Goal: Task Accomplishment & Management: Manage account settings

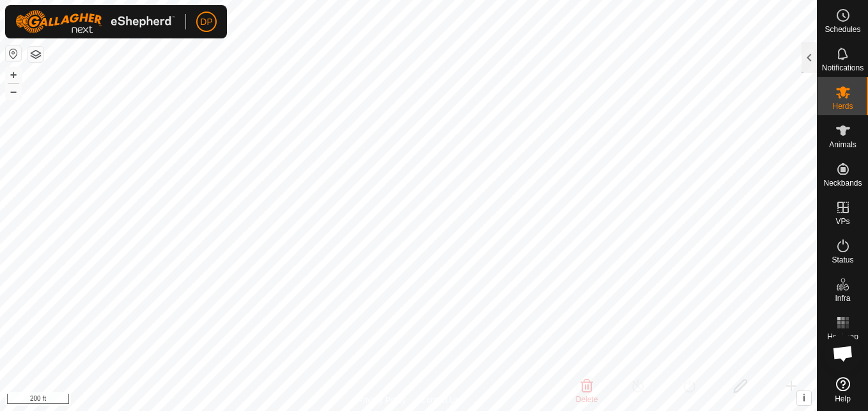
scroll to position [599, 0]
click at [843, 380] on icon at bounding box center [843, 384] width 14 height 14
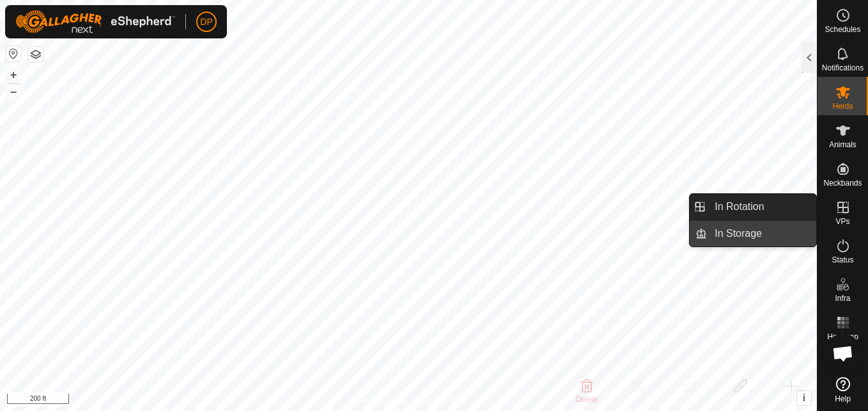
click at [770, 230] on link "In Storage" at bounding box center [761, 234] width 109 height 26
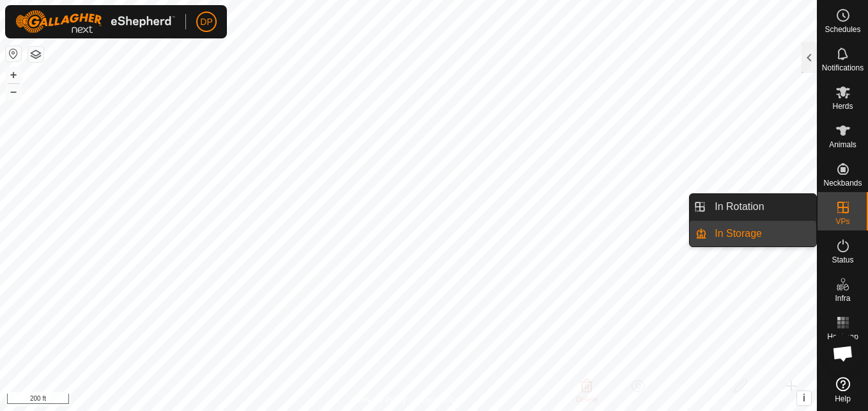
click at [770, 230] on link "In Storage" at bounding box center [761, 234] width 109 height 26
click at [773, 208] on link "In Rotation" at bounding box center [761, 207] width 109 height 26
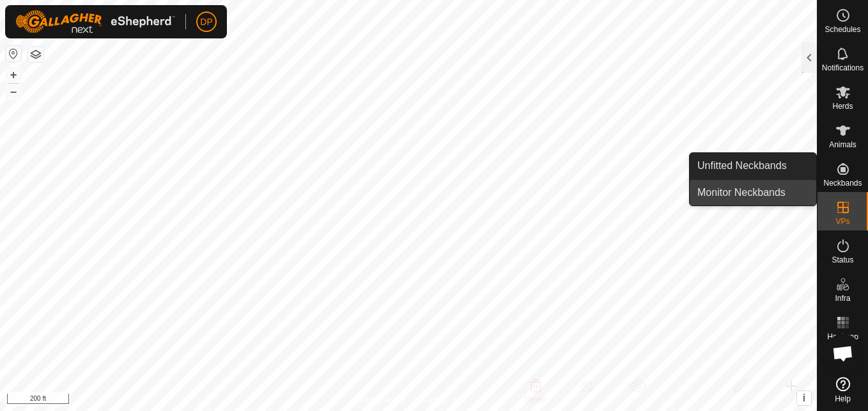
click at [781, 191] on link "Monitor Neckbands" at bounding box center [753, 193] width 127 height 26
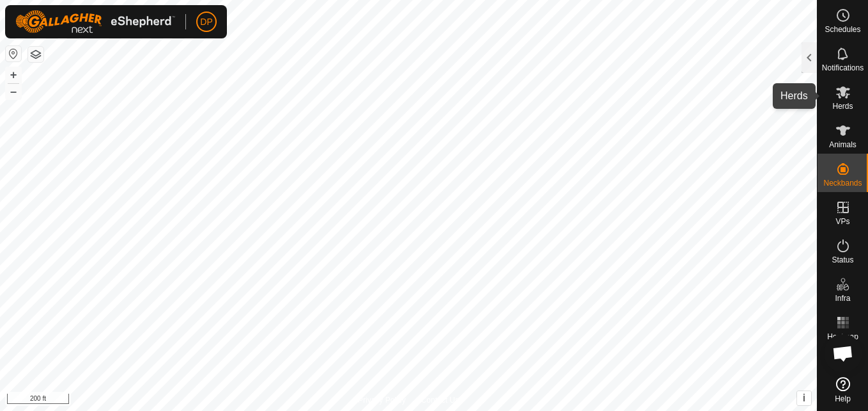
click at [844, 97] on icon at bounding box center [843, 91] width 15 height 15
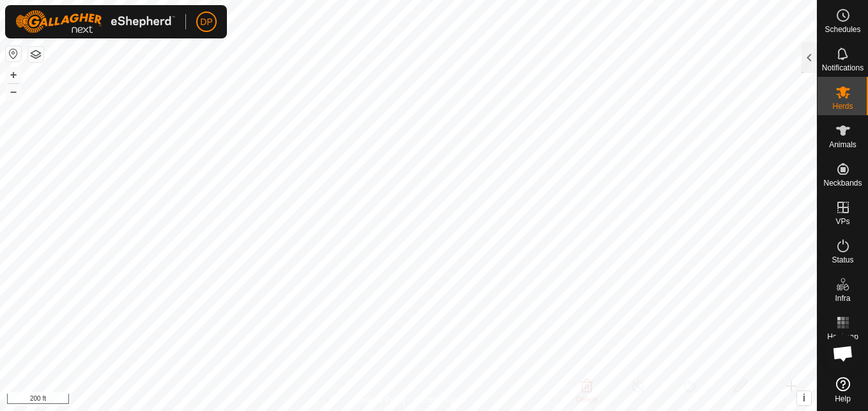
click at [844, 97] on icon at bounding box center [843, 91] width 15 height 15
click at [808, 51] on div at bounding box center [809, 57] width 15 height 31
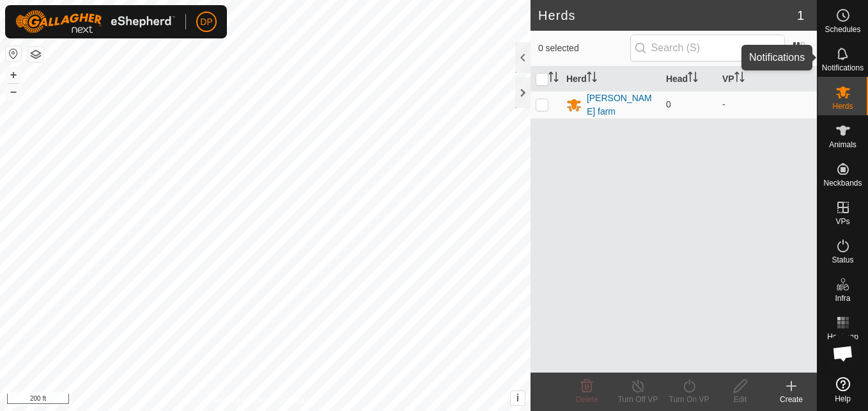
click at [840, 52] on icon at bounding box center [843, 53] width 15 height 15
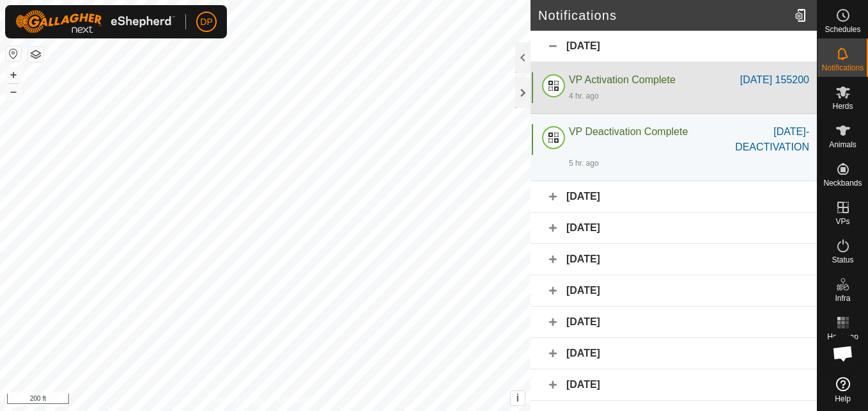
click at [590, 79] on span "VP Activation Complete" at bounding box center [622, 79] width 107 height 11
click at [741, 80] on div "[DATE] 155200" at bounding box center [775, 79] width 69 height 15
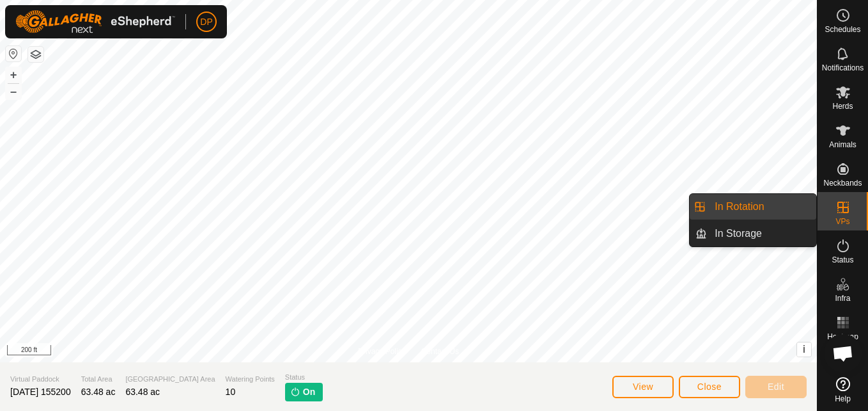
click at [844, 201] on icon at bounding box center [843, 207] width 15 height 15
drag, startPoint x: 811, startPoint y: 200, endPoint x: 783, endPoint y: 200, distance: 28.1
click at [783, 200] on link "In Rotation" at bounding box center [761, 207] width 109 height 26
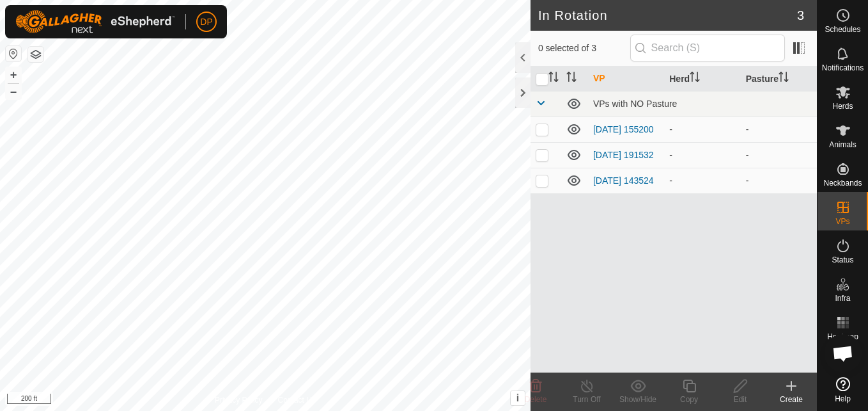
click at [540, 155] on p-checkbox at bounding box center [542, 155] width 13 height 10
checkbox input "false"
click at [544, 125] on p-checkbox at bounding box center [542, 129] width 13 height 10
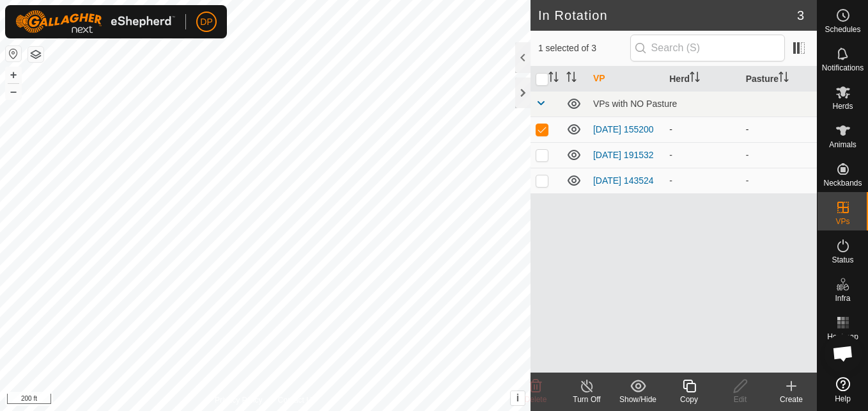
checkbox input "false"
click at [574, 129] on icon at bounding box center [574, 129] width 15 height 15
click at [849, 127] on icon at bounding box center [843, 130] width 14 height 10
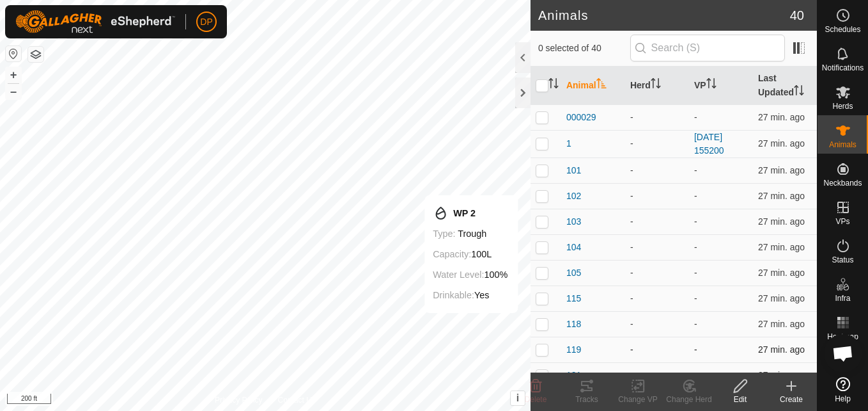
click at [538, 347] on p-checkbox at bounding box center [542, 349] width 13 height 10
checkbox input "true"
click at [585, 387] on icon at bounding box center [586, 385] width 15 height 15
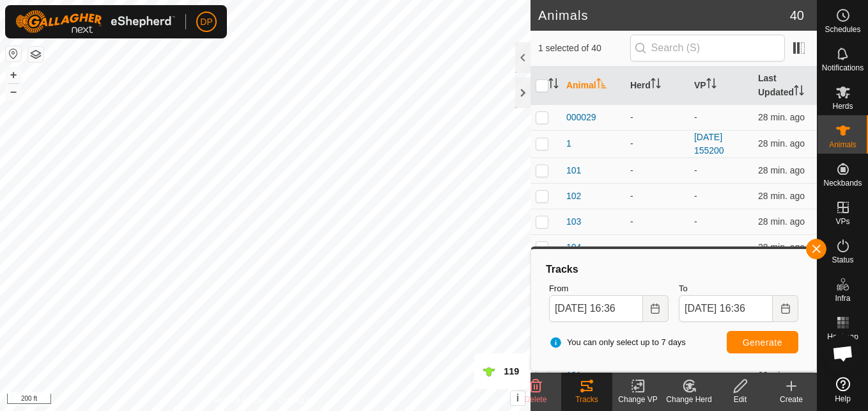
click at [594, 389] on icon at bounding box center [586, 385] width 15 height 15
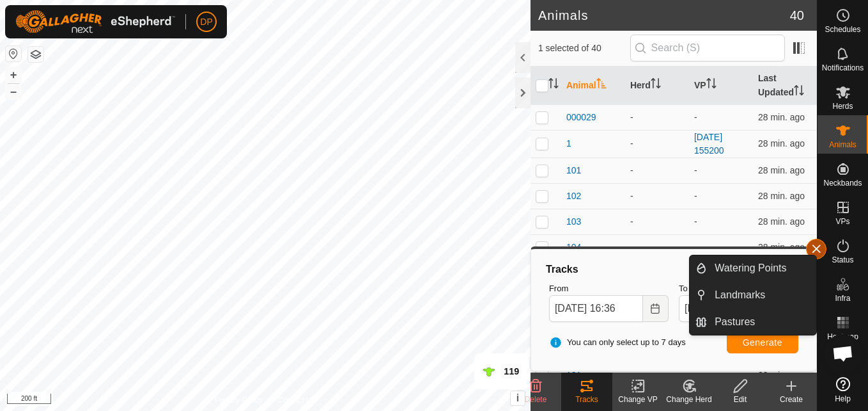
click at [821, 250] on button "button" at bounding box center [816, 249] width 20 height 20
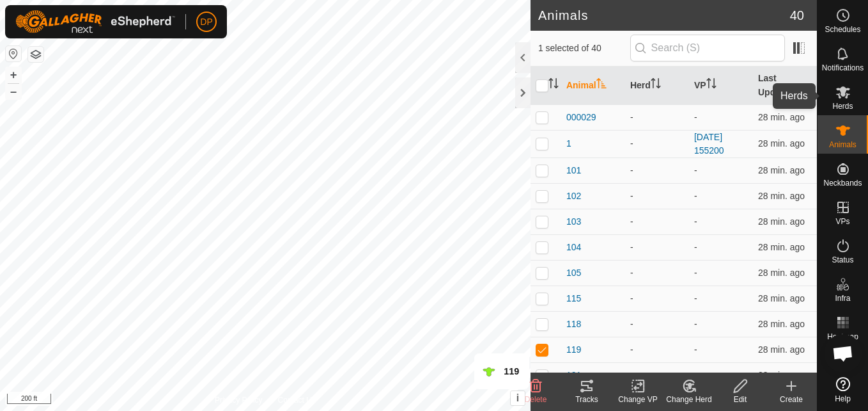
click at [845, 89] on icon at bounding box center [843, 92] width 14 height 12
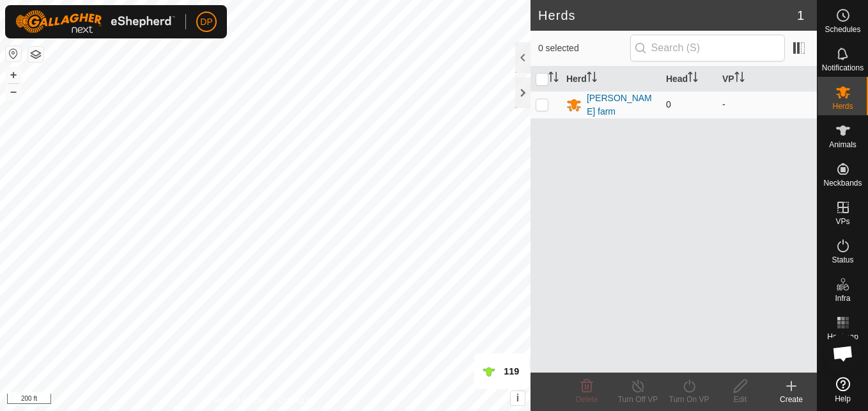
click at [545, 103] on p-checkbox at bounding box center [542, 104] width 13 height 10
checkbox input "true"
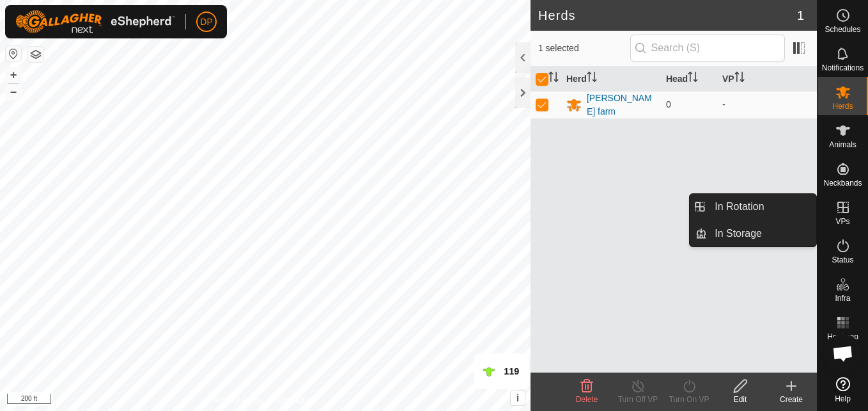
click at [842, 211] on icon at bounding box center [843, 207] width 15 height 15
click at [797, 207] on link "In Rotation" at bounding box center [761, 207] width 109 height 26
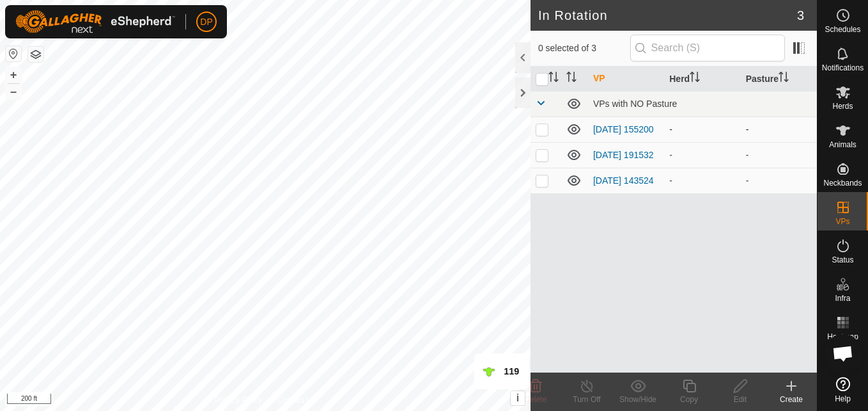
click at [541, 133] on p-checkbox at bounding box center [542, 129] width 13 height 10
checkbox input "true"
click at [840, 129] on icon at bounding box center [843, 130] width 14 height 10
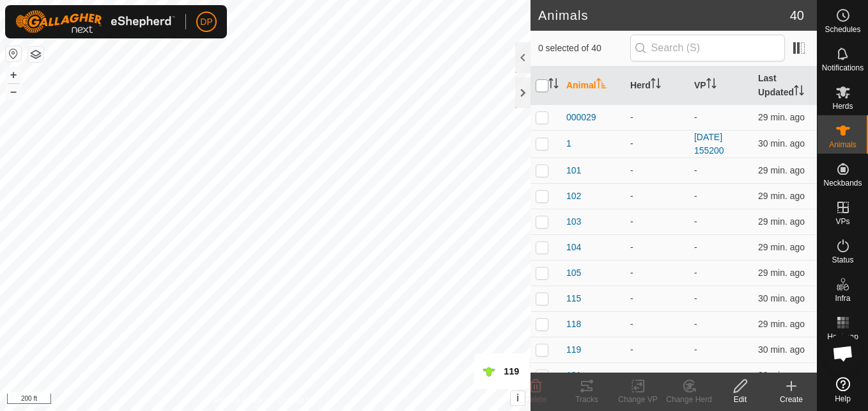
click at [542, 88] on input "checkbox" at bounding box center [542, 85] width 13 height 13
checkbox input "true"
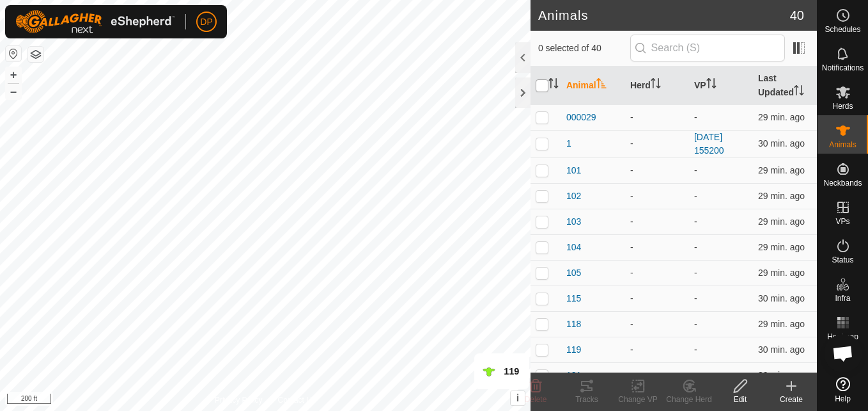
checkbox input "true"
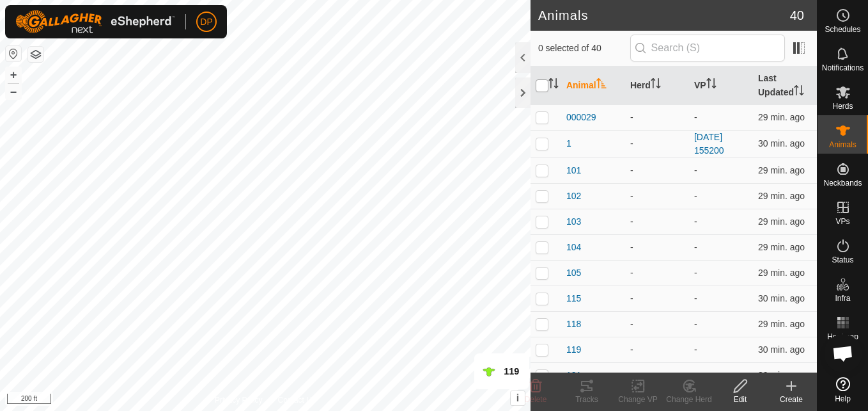
checkbox input "true"
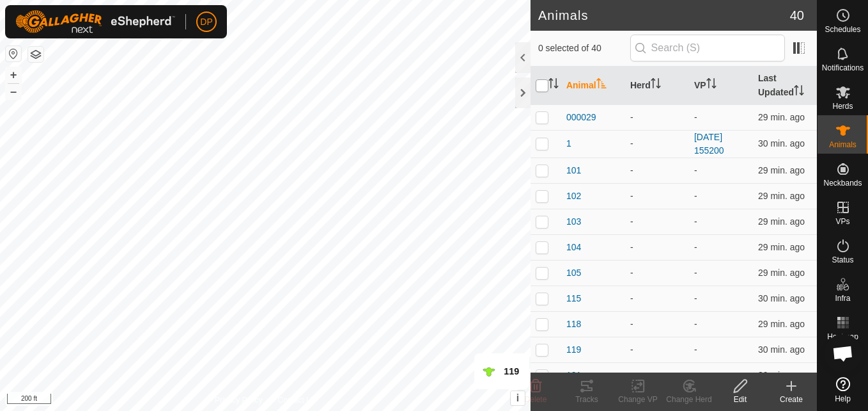
checkbox input "true"
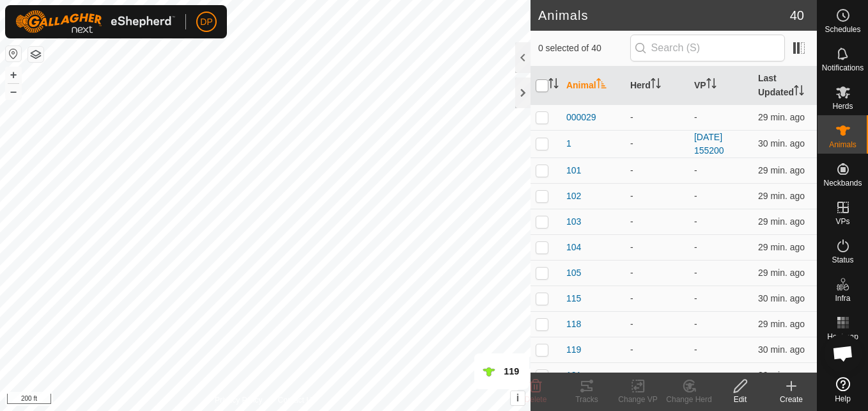
checkbox input "true"
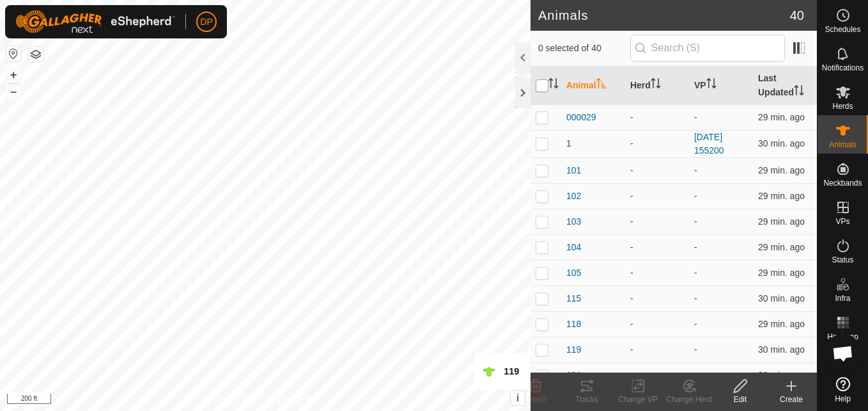
checkbox input "true"
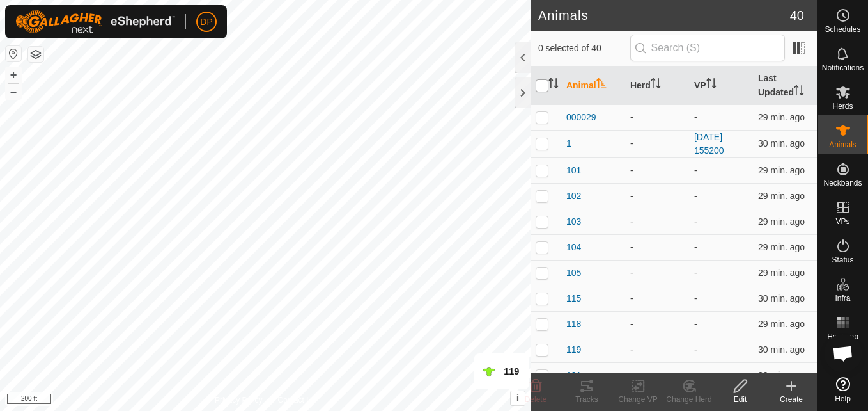
checkbox input "true"
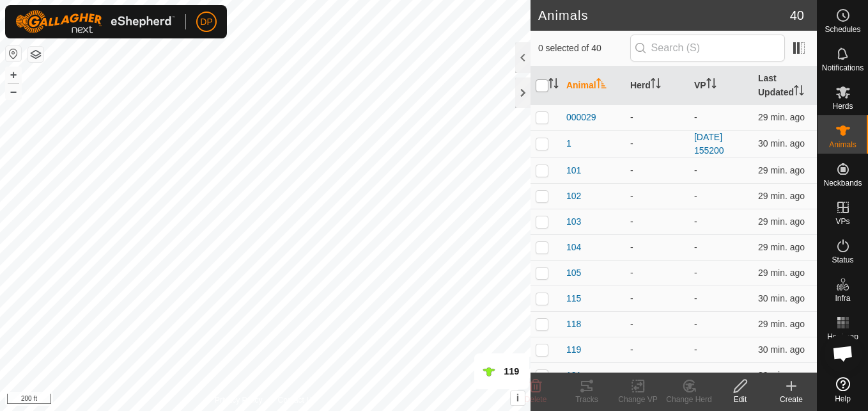
checkbox input "true"
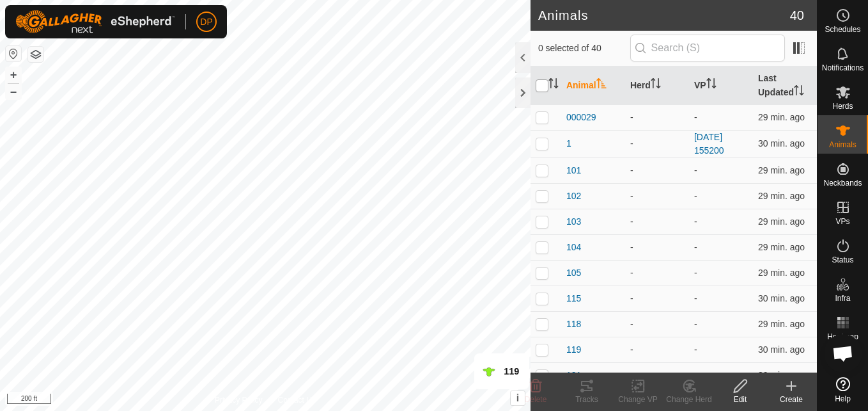
checkbox input "true"
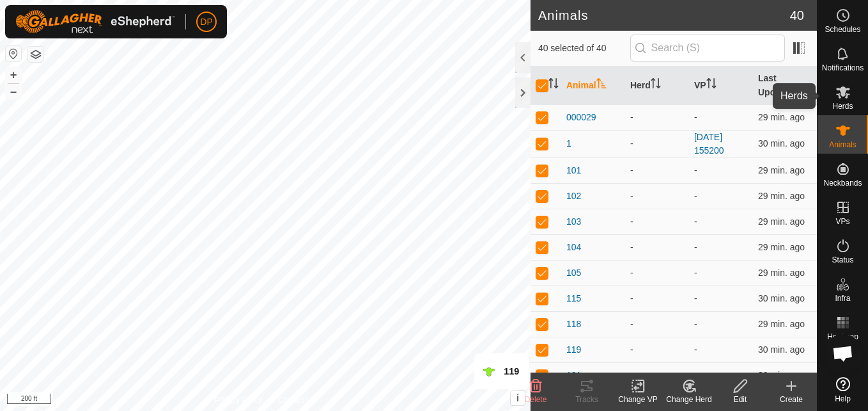
click at [840, 95] on icon at bounding box center [843, 92] width 14 height 12
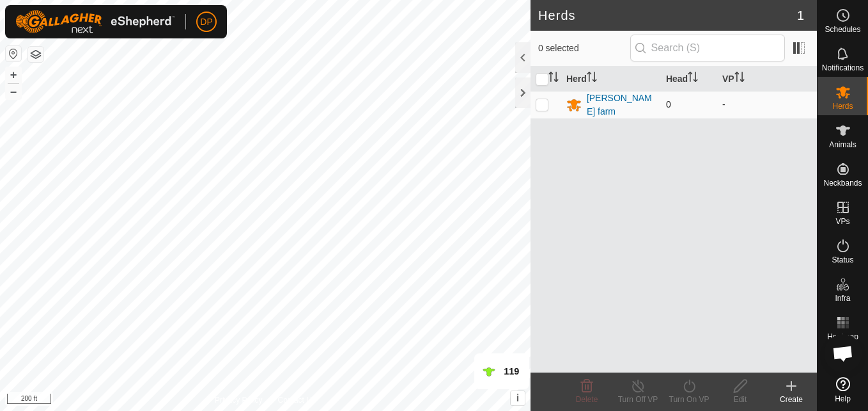
click at [547, 105] on p-checkbox at bounding box center [542, 104] width 13 height 10
checkbox input "true"
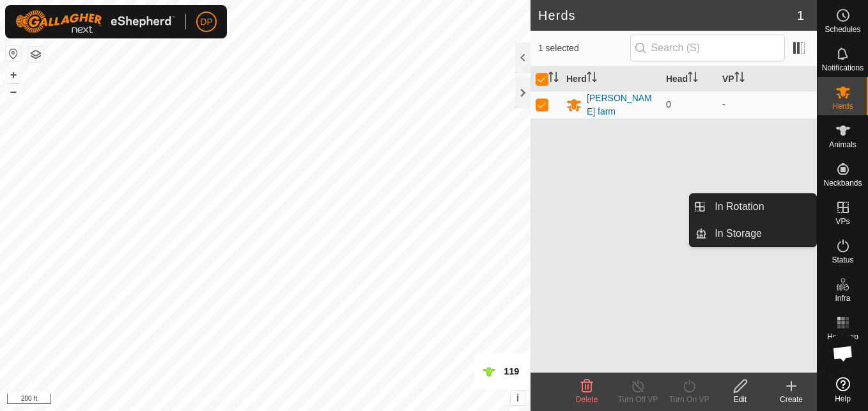
click at [839, 205] on icon at bounding box center [843, 207] width 15 height 15
click at [789, 208] on link "In Rotation" at bounding box center [761, 207] width 109 height 26
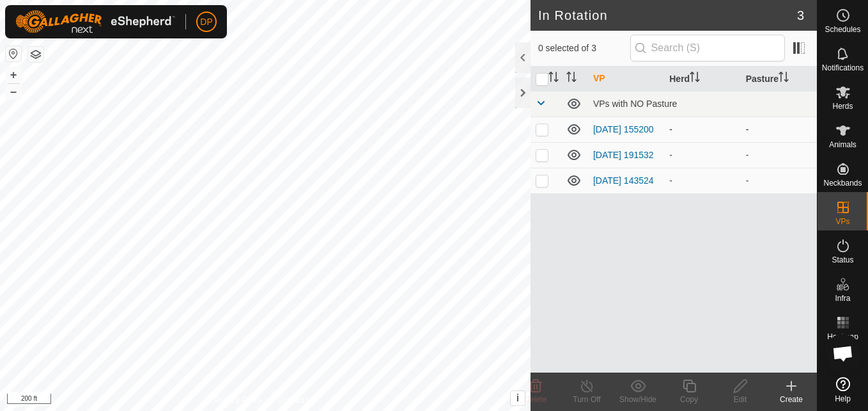
click at [541, 130] on p-checkbox at bounding box center [542, 129] width 13 height 10
checkbox input "true"
click at [636, 382] on icon at bounding box center [639, 385] width 16 height 15
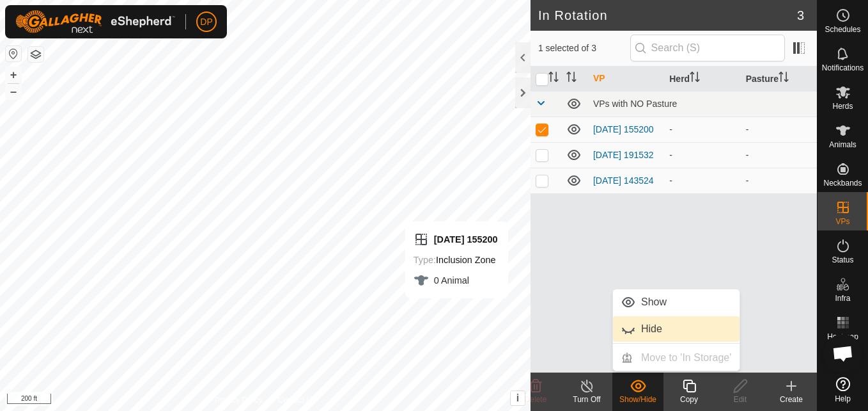
click at [632, 326] on link "Hide" at bounding box center [676, 329] width 127 height 26
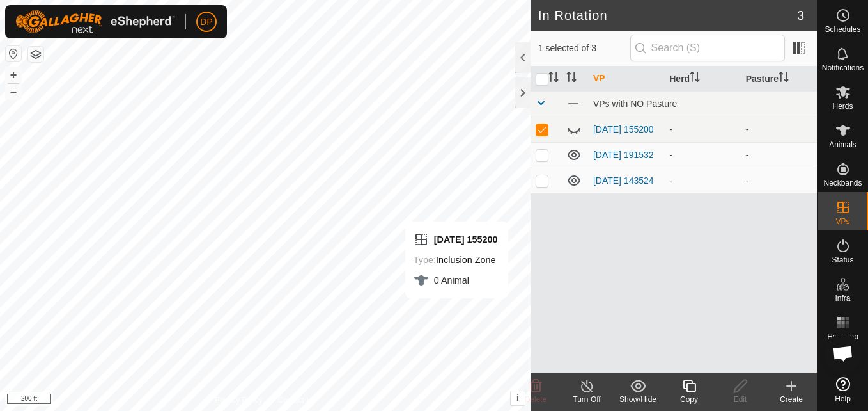
click at [634, 387] on icon at bounding box center [639, 385] width 16 height 15
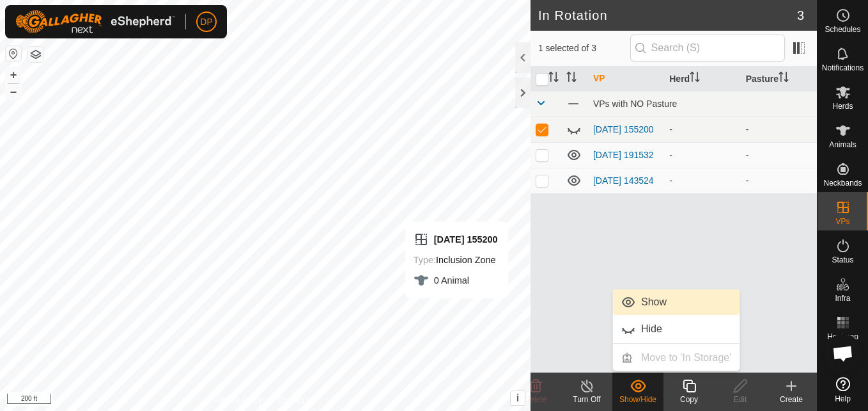
click at [632, 300] on link "Show" at bounding box center [676, 302] width 127 height 26
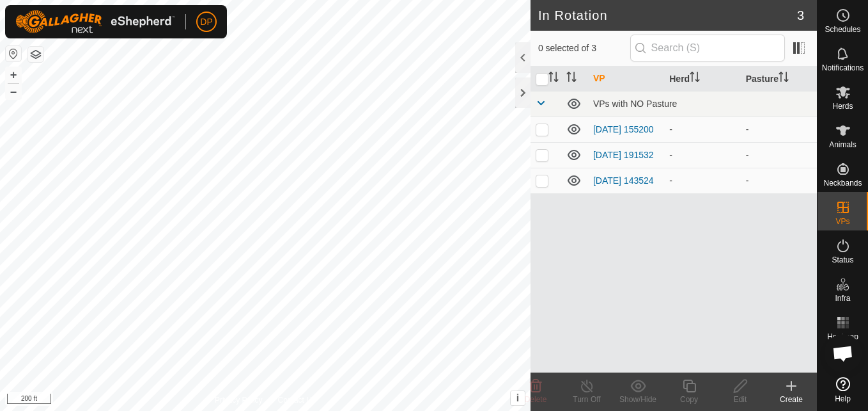
scroll to position [599, 0]
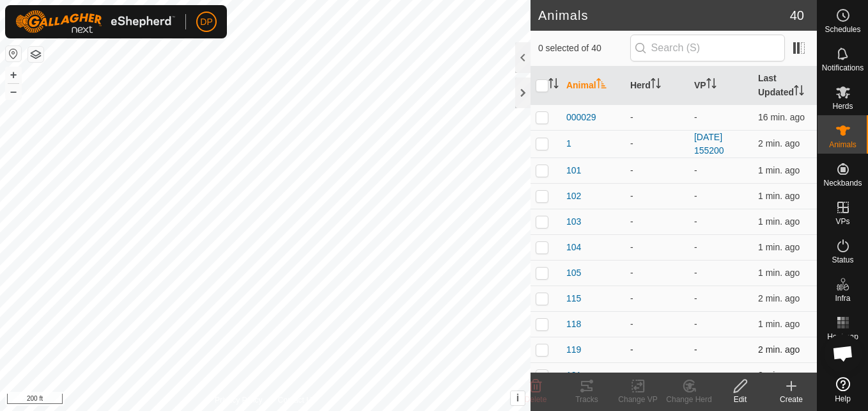
click at [539, 350] on p-checkbox at bounding box center [542, 349] width 13 height 10
checkbox input "true"
click at [845, 385] on icon at bounding box center [843, 384] width 14 height 14
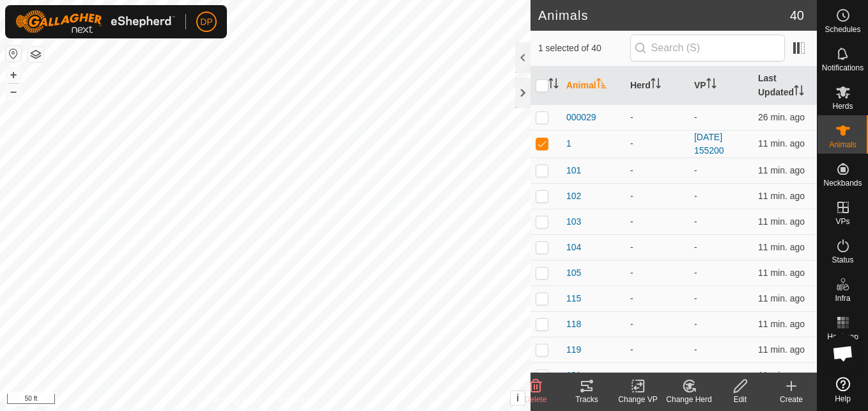
click at [635, 386] on icon at bounding box center [639, 385] width 16 height 15
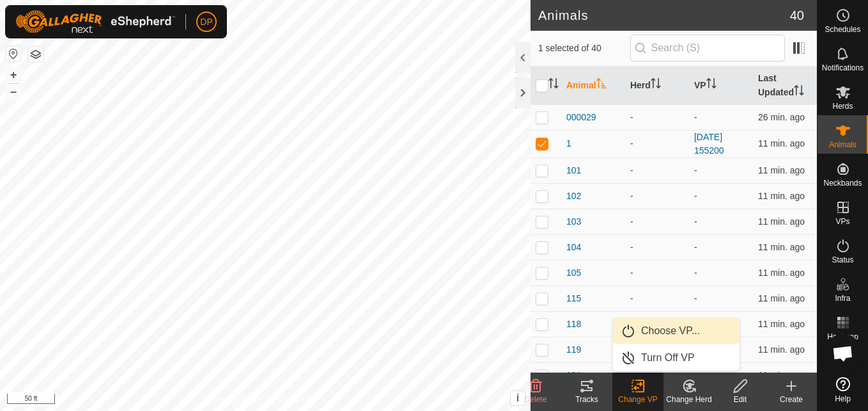
click at [666, 333] on link "Choose VP..." at bounding box center [676, 331] width 127 height 26
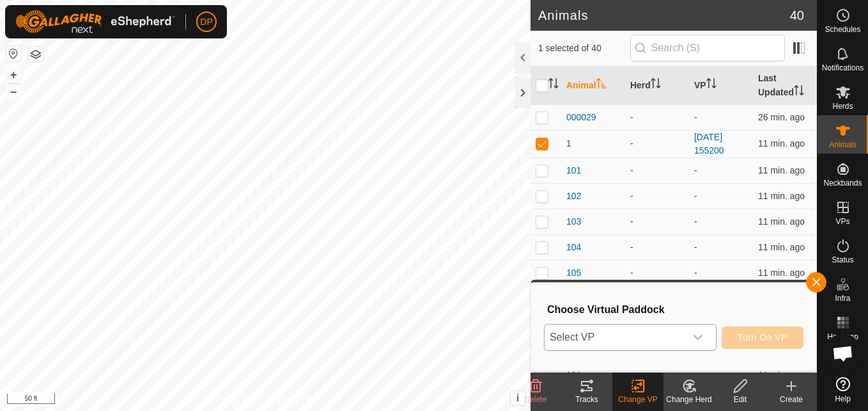
click at [703, 339] on icon "dropdown trigger" at bounding box center [698, 337] width 10 height 10
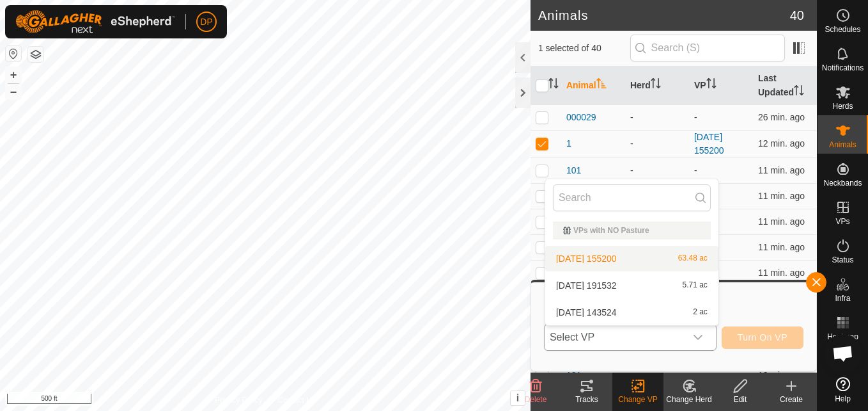
click at [602, 259] on li "2025-08-31 155200 63.48 ac" at bounding box center [632, 259] width 173 height 26
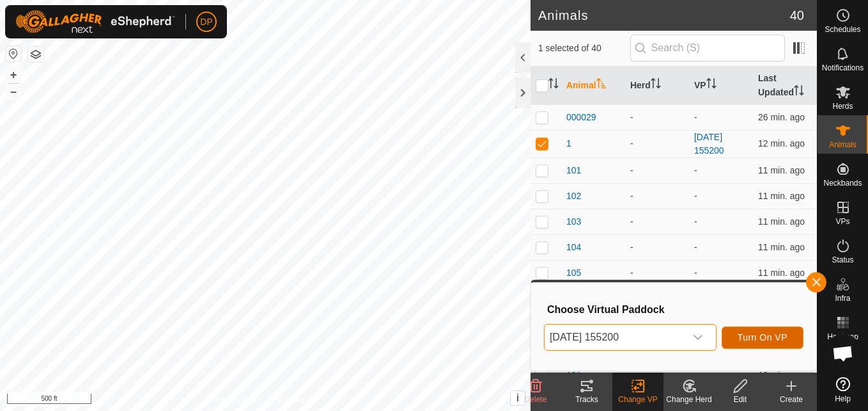
click at [752, 337] on span "Turn On VP" at bounding box center [763, 337] width 50 height 10
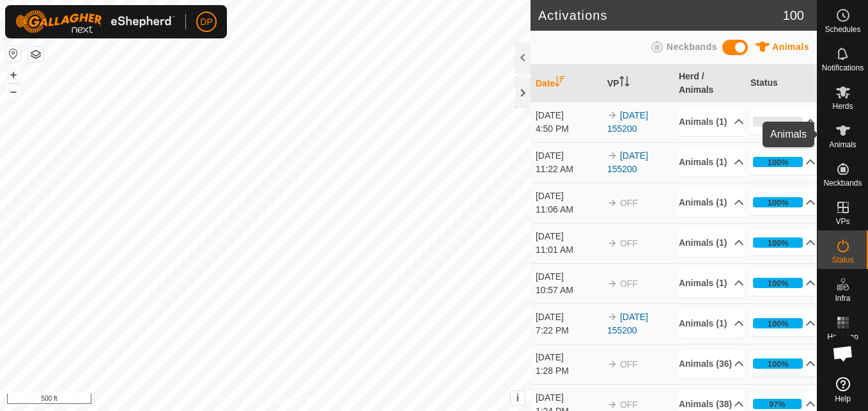
click at [837, 132] on icon at bounding box center [843, 130] width 15 height 15
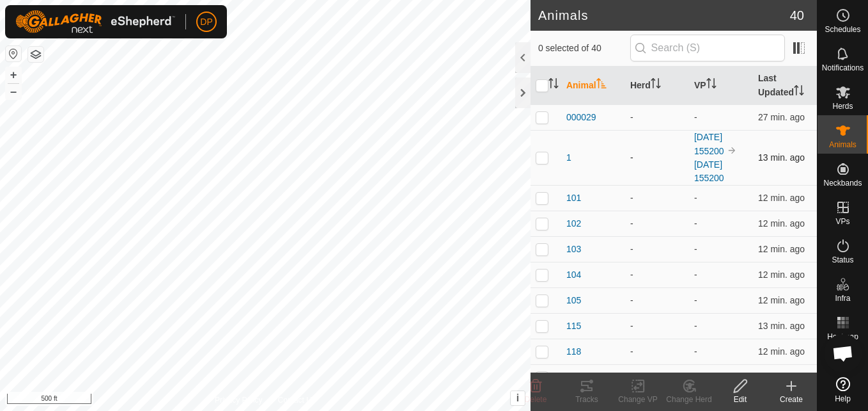
click at [538, 159] on p-checkbox at bounding box center [542, 157] width 13 height 10
checkbox input "true"
click at [519, 94] on div at bounding box center [522, 92] width 15 height 31
